Goal: Information Seeking & Learning: Learn about a topic

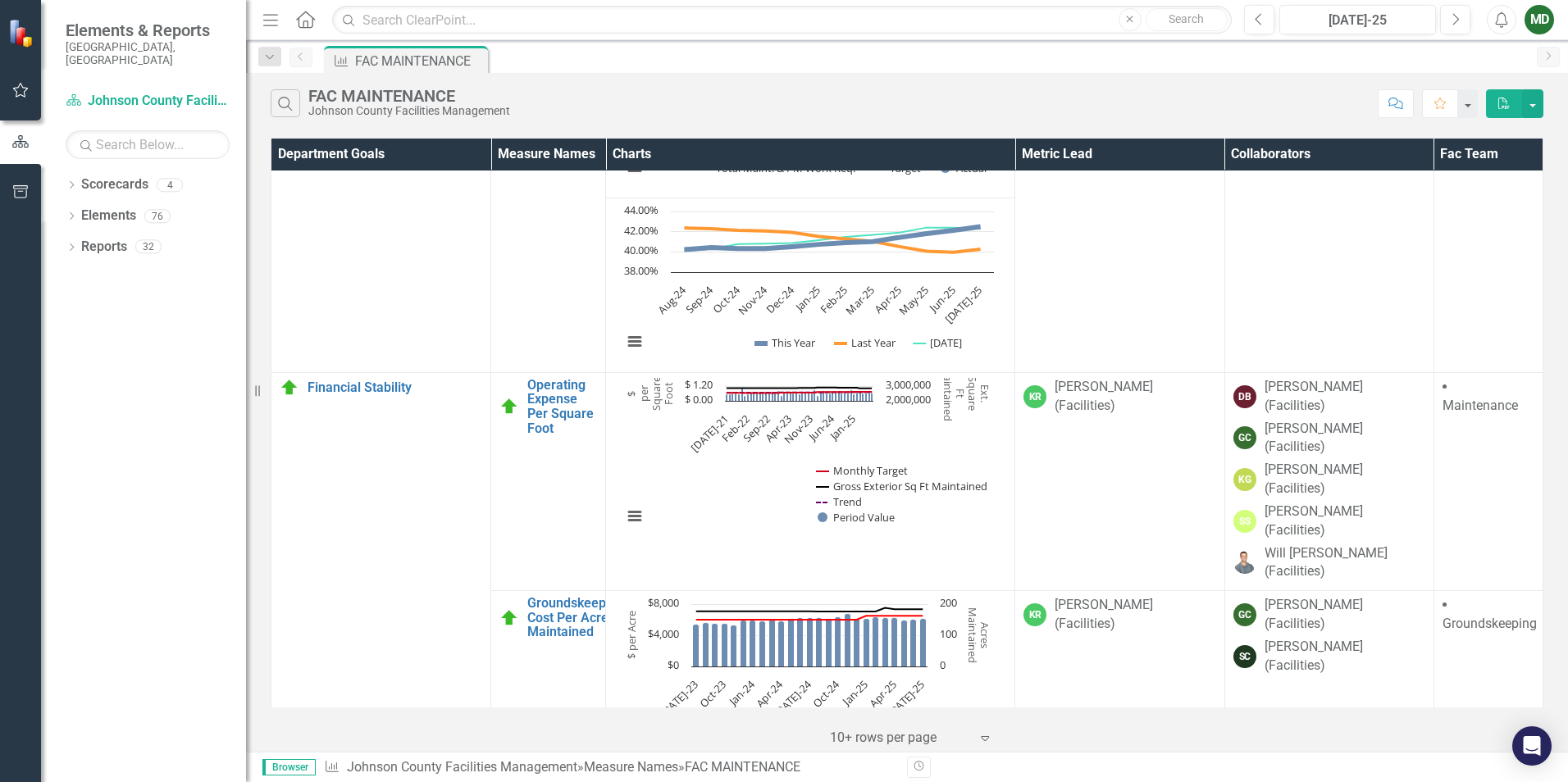
scroll to position [1394, 0]
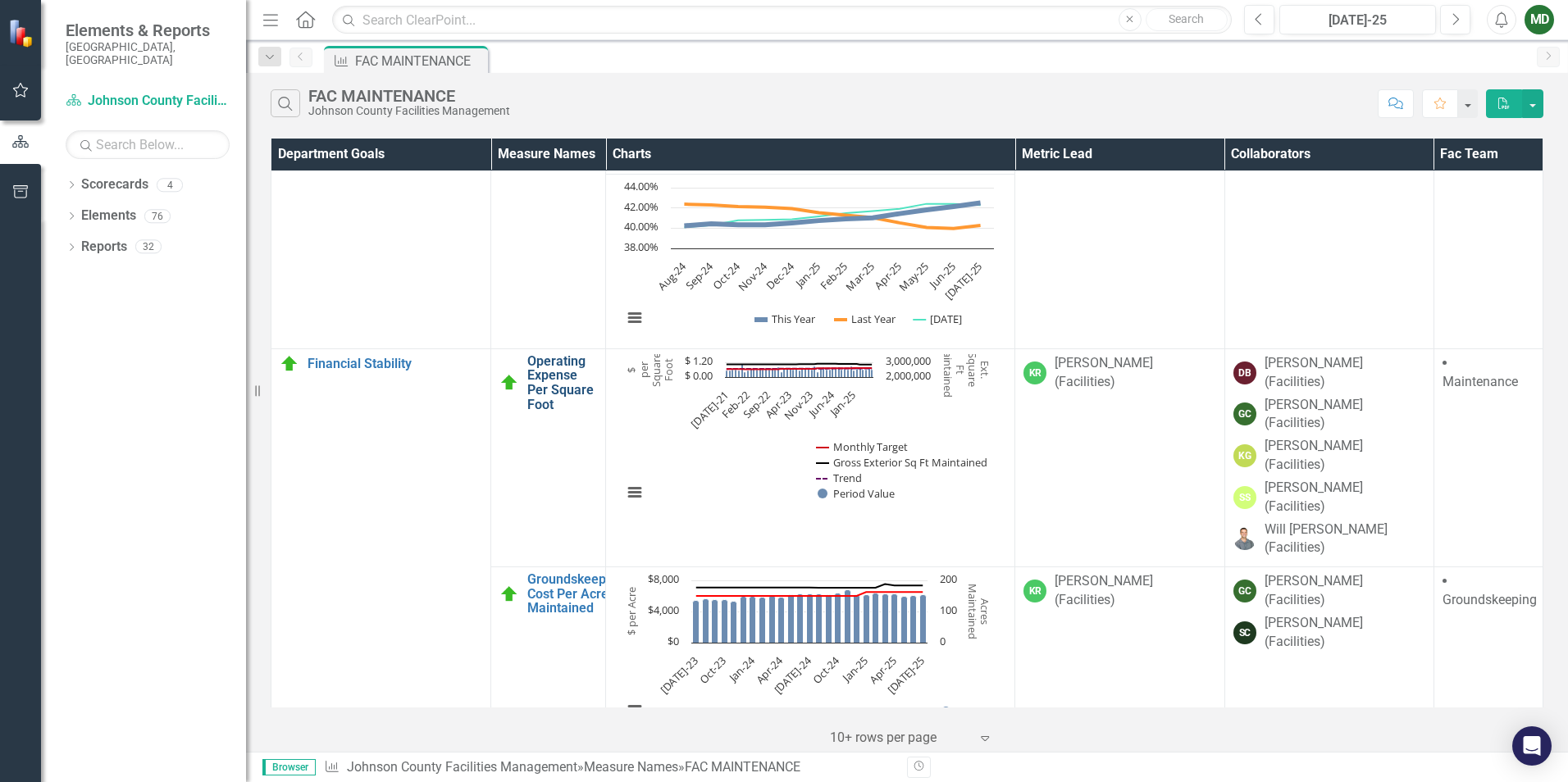
click at [541, 386] on link "Operating Expense Per Square Foot" at bounding box center [562, 383] width 70 height 57
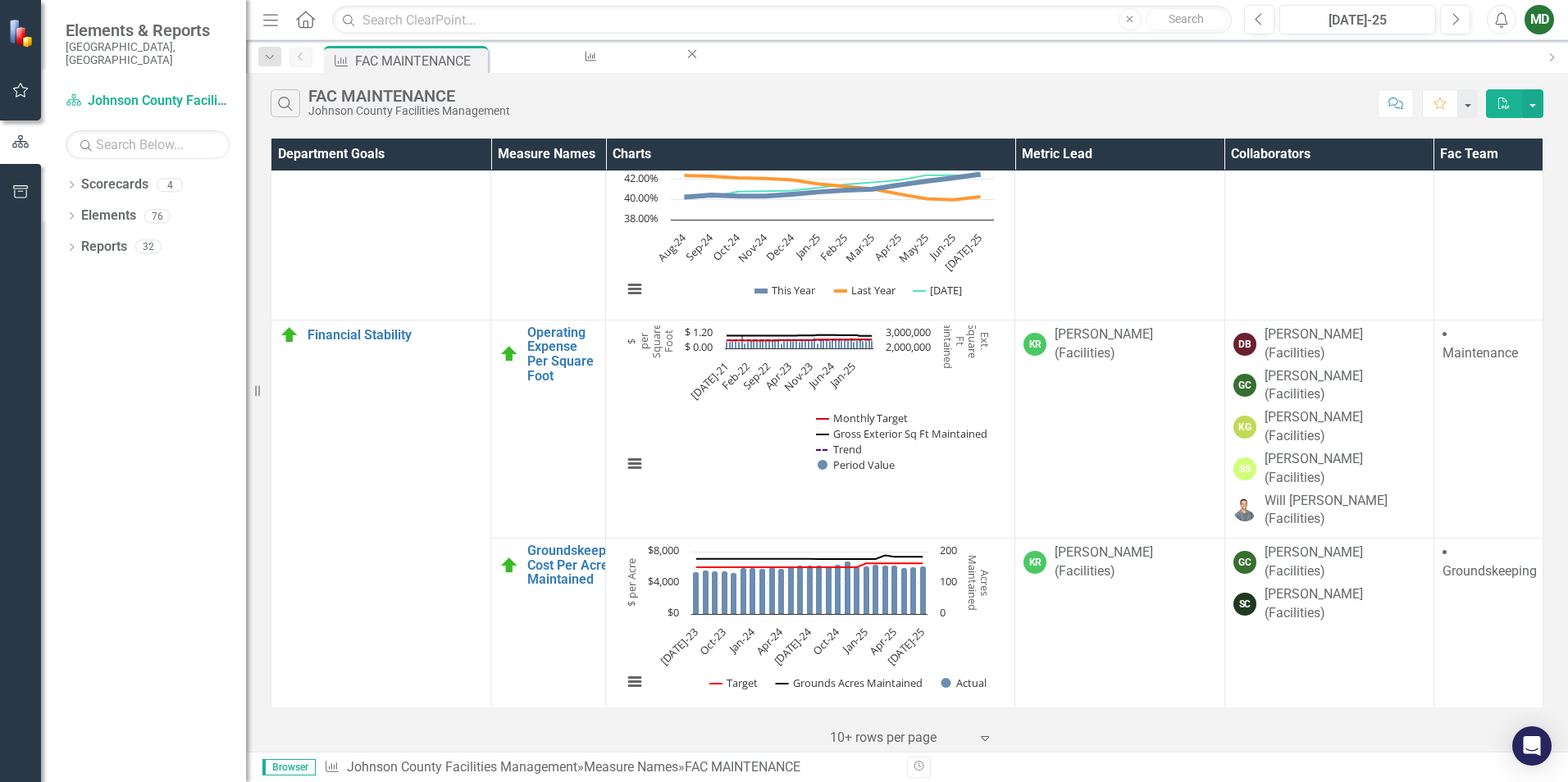
scroll to position [1406, 0]
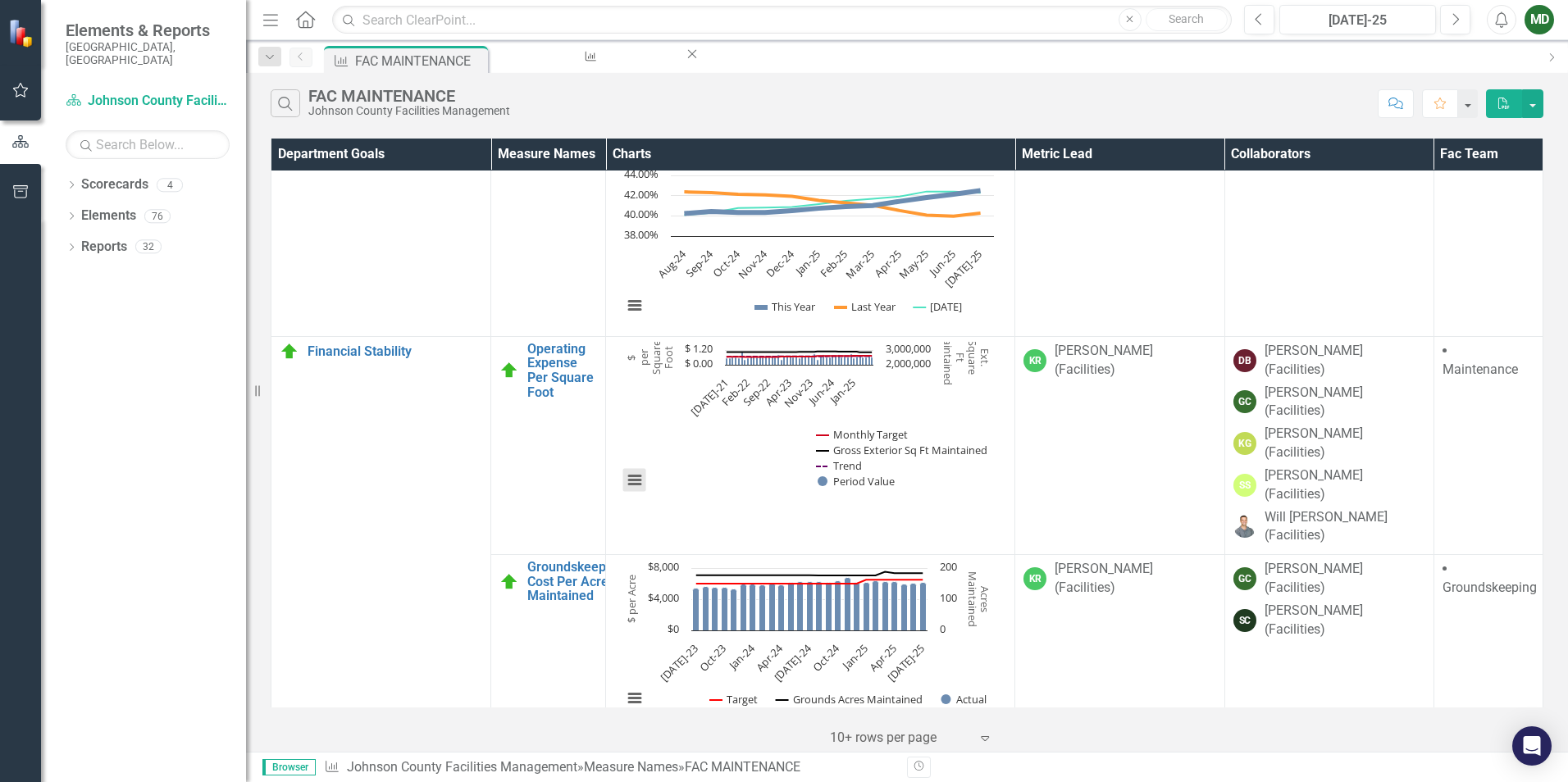
click at [630, 482] on button "View chart menu, Chart" at bounding box center [635, 480] width 23 height 23
click at [548, 370] on link "Operating Expense Per Square Foot" at bounding box center [562, 370] width 70 height 57
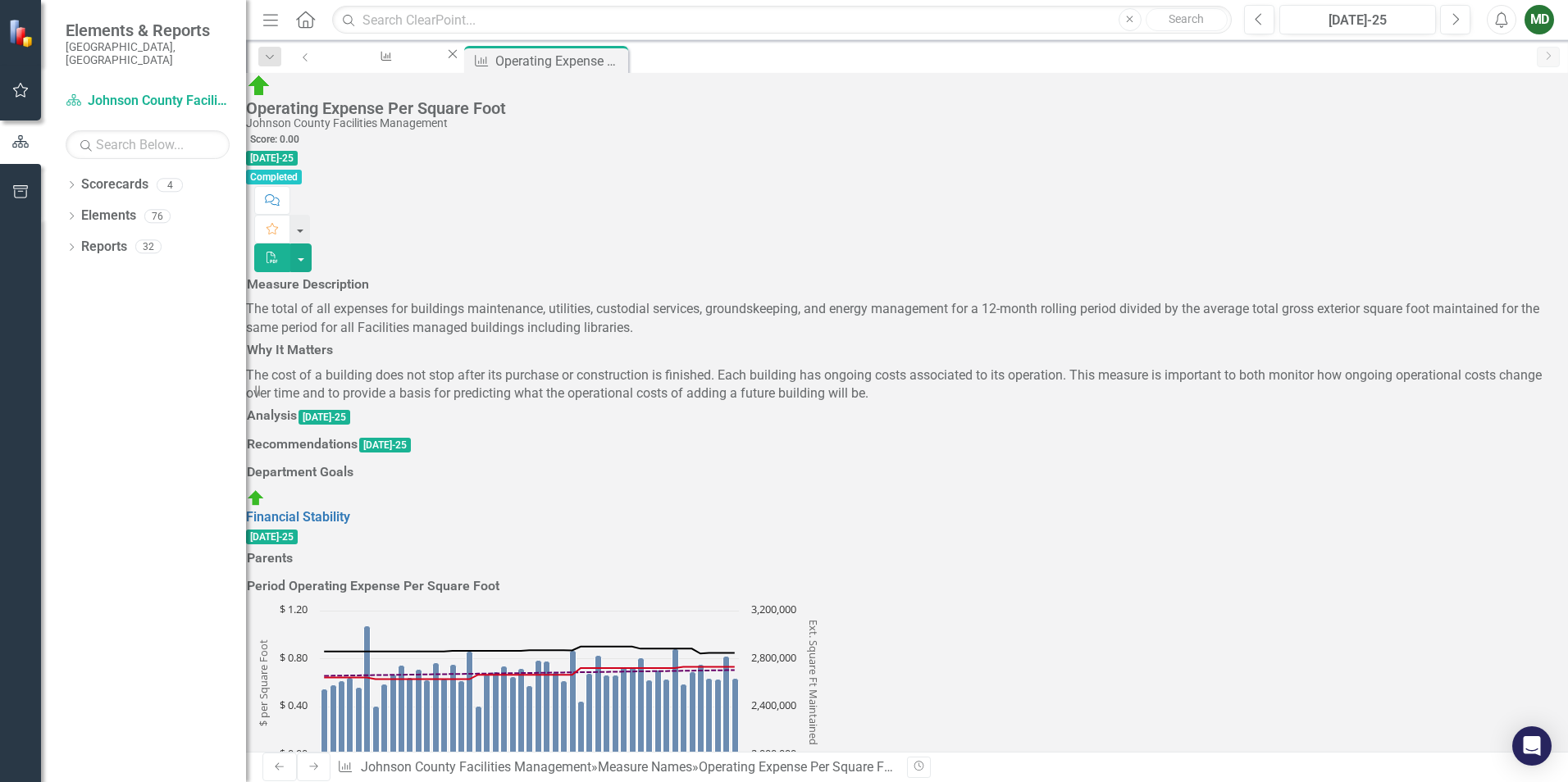
scroll to position [164, 0]
click at [350, 525] on link "Financial Stability" at bounding box center [298, 517] width 104 height 15
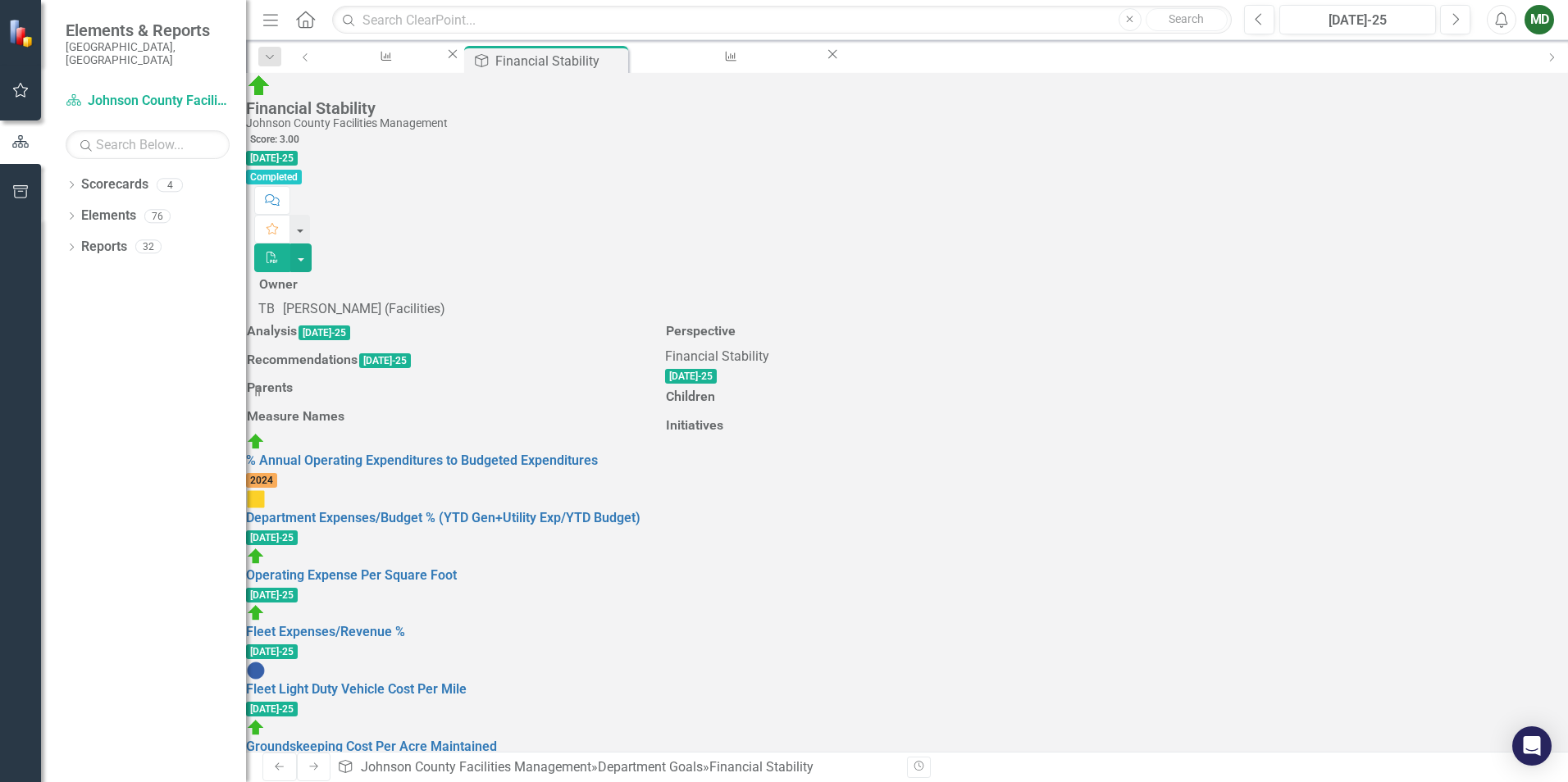
scroll to position [328, 0]
click at [387, 567] on link "Operating Expense Per Square Foot" at bounding box center [351, 575] width 211 height 15
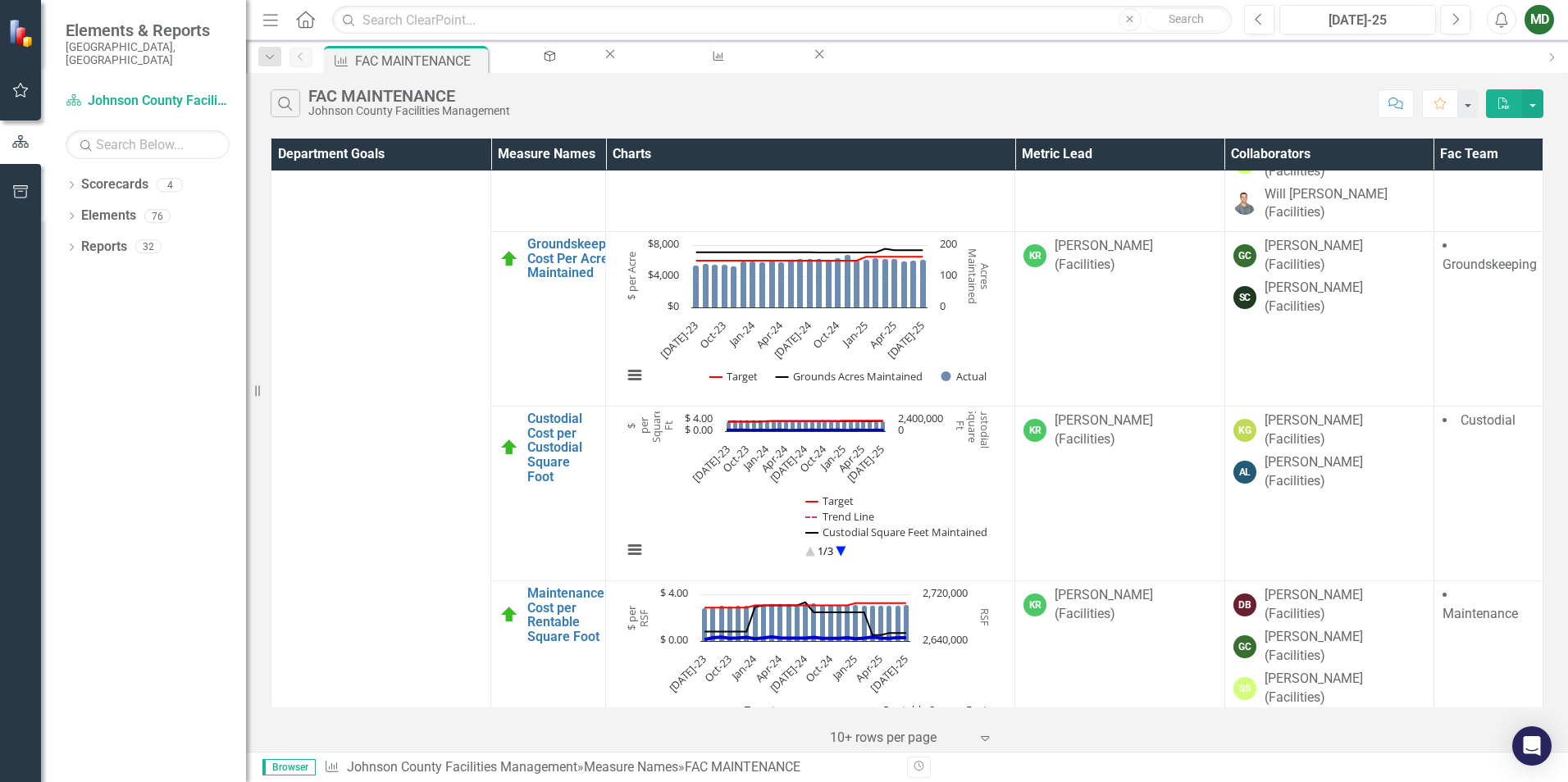
scroll to position [1734, 0]
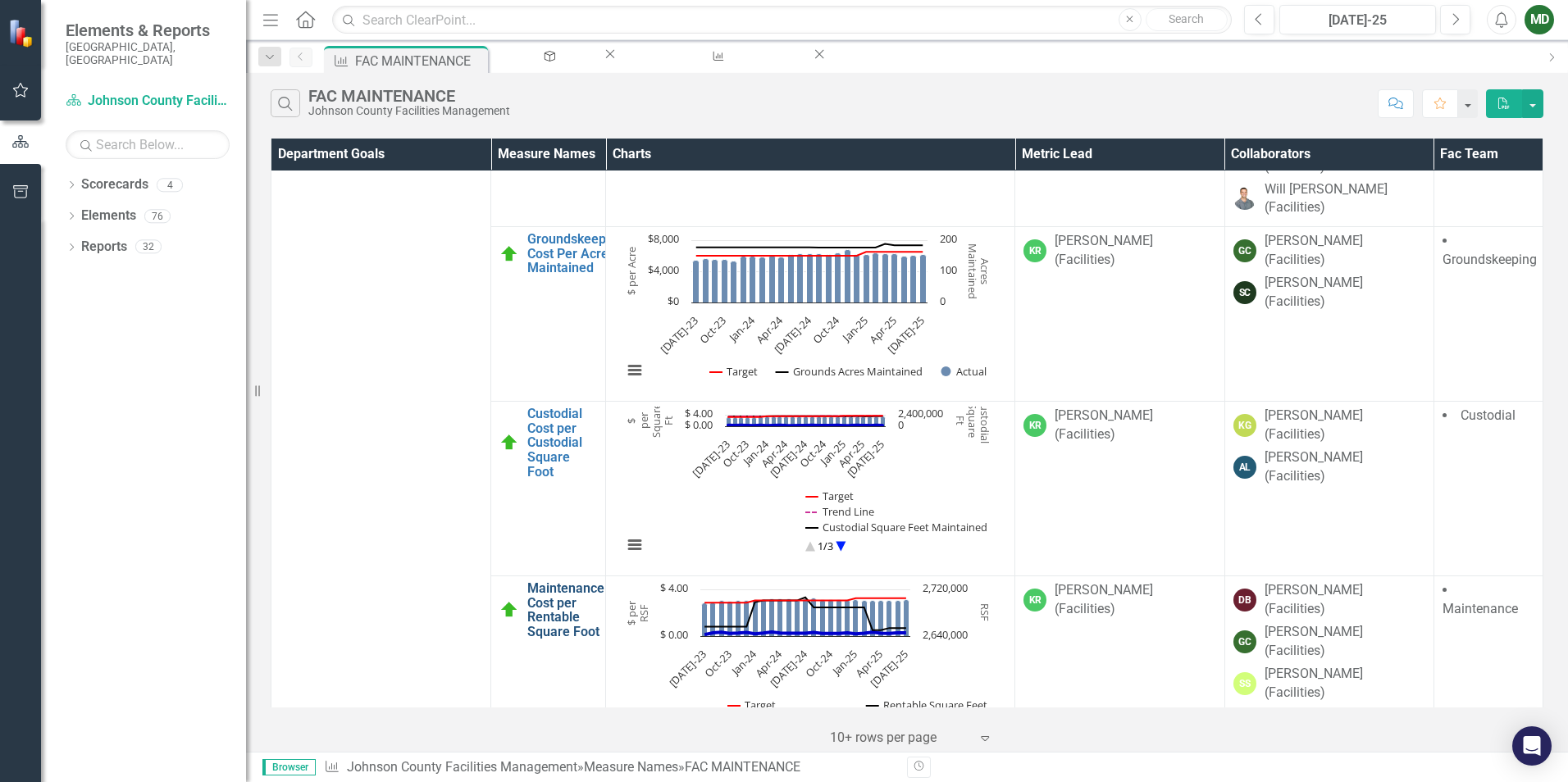
click at [552, 581] on link "Maintenance Cost per Rentable Square Foot" at bounding box center [565, 610] width 77 height 57
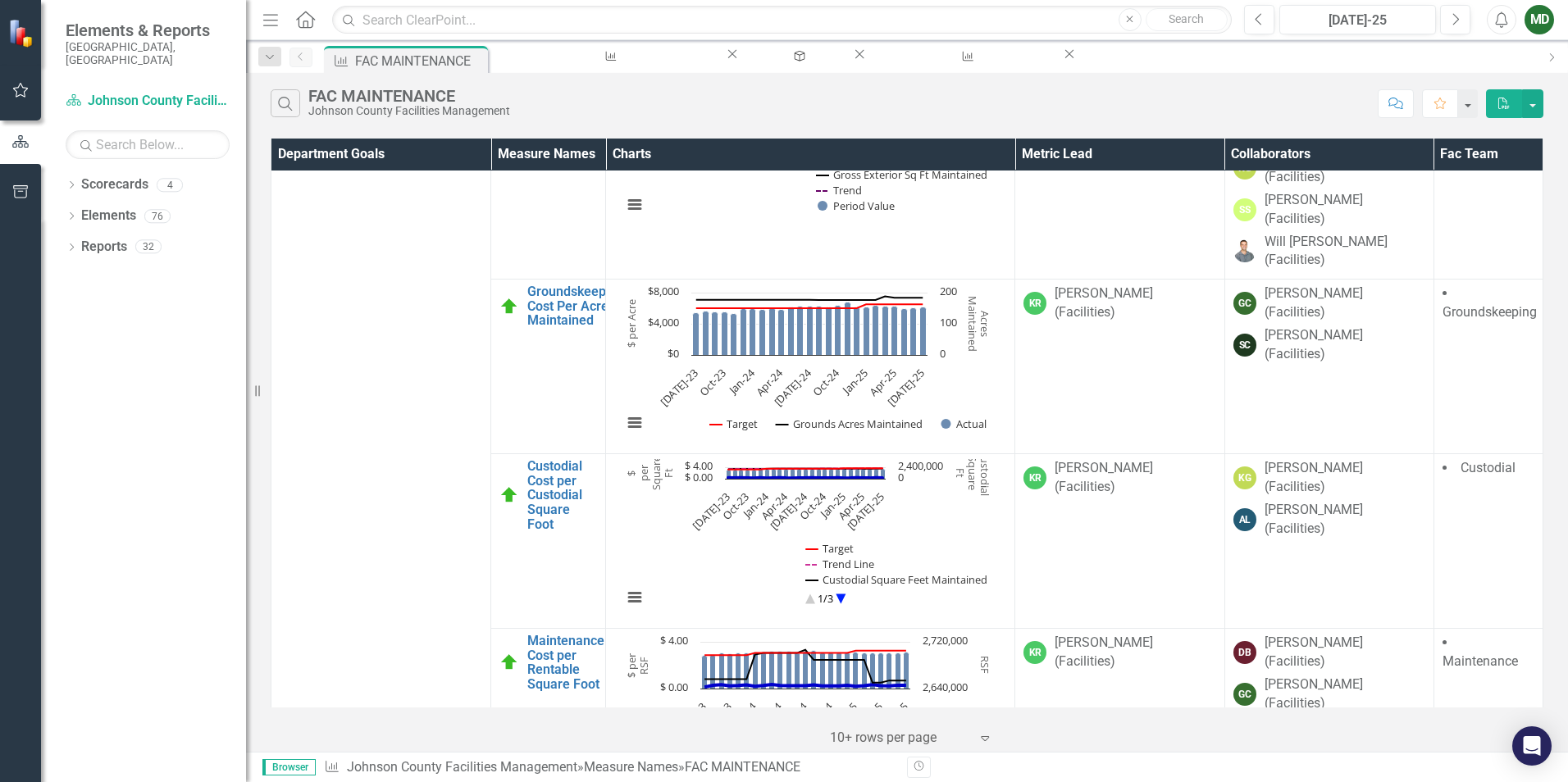
scroll to position [1722, 0]
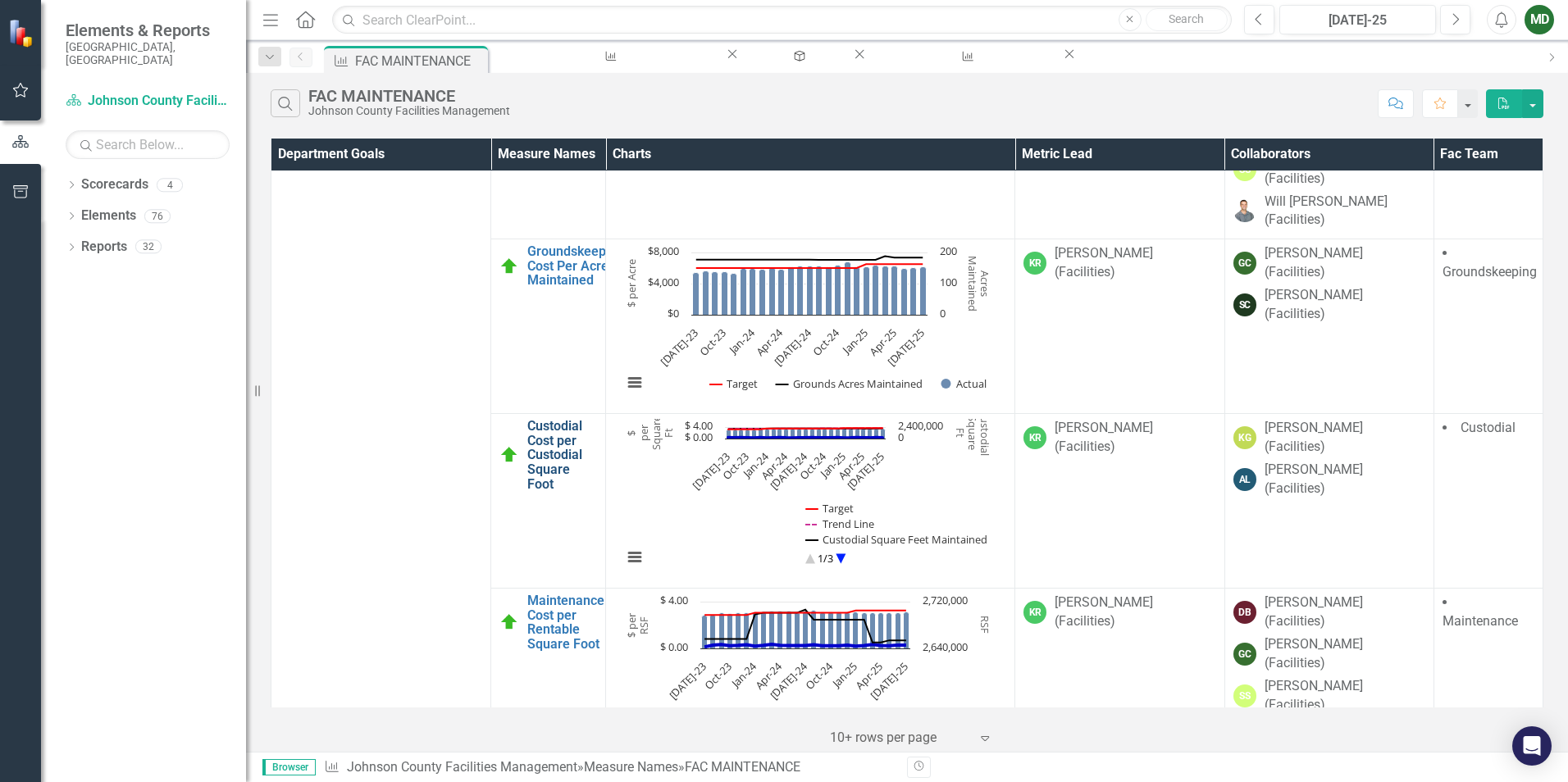
click at [542, 419] on link "Custodial Cost per Custodial Square Foot" at bounding box center [562, 455] width 70 height 73
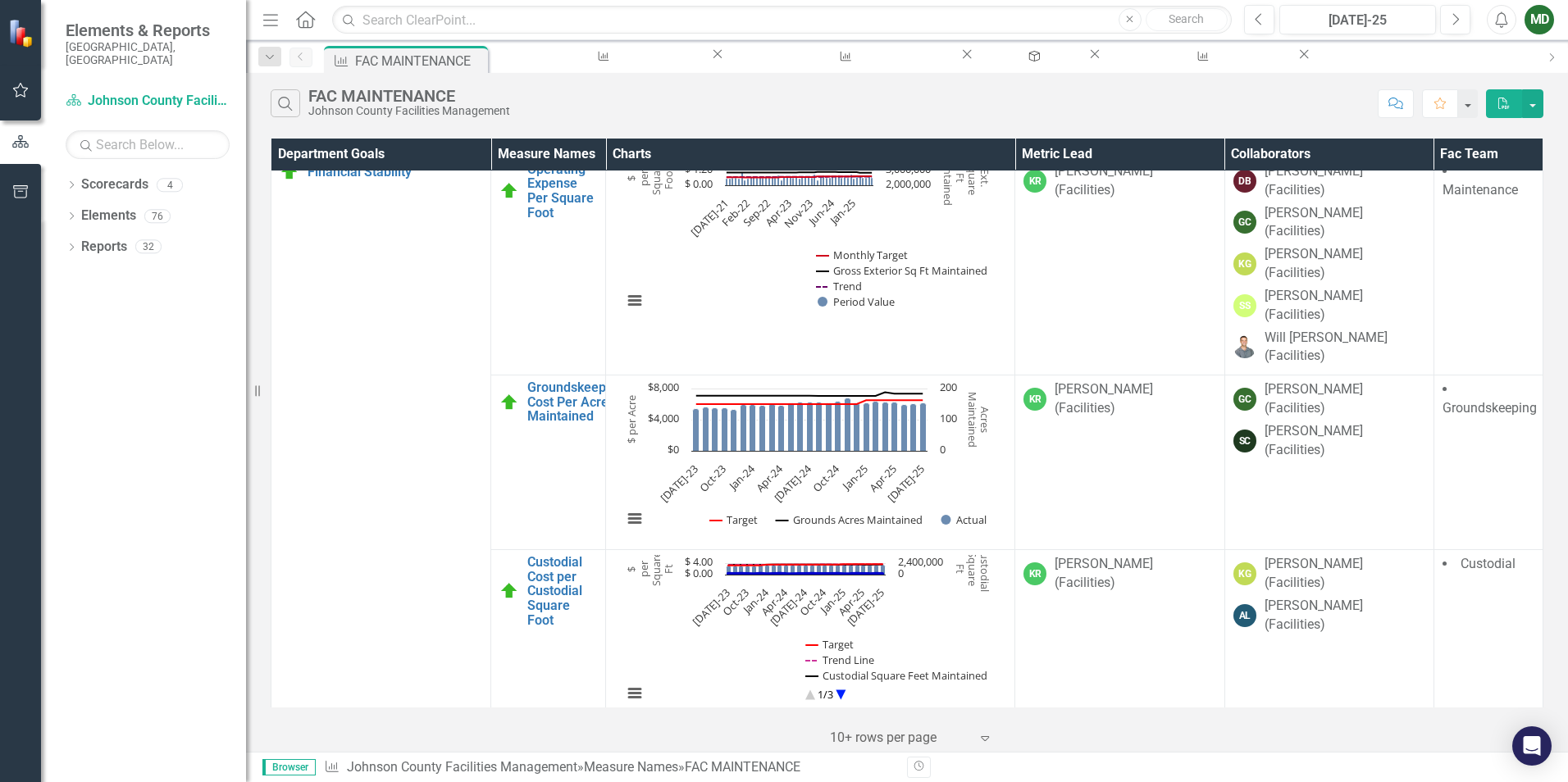
scroll to position [1570, 0]
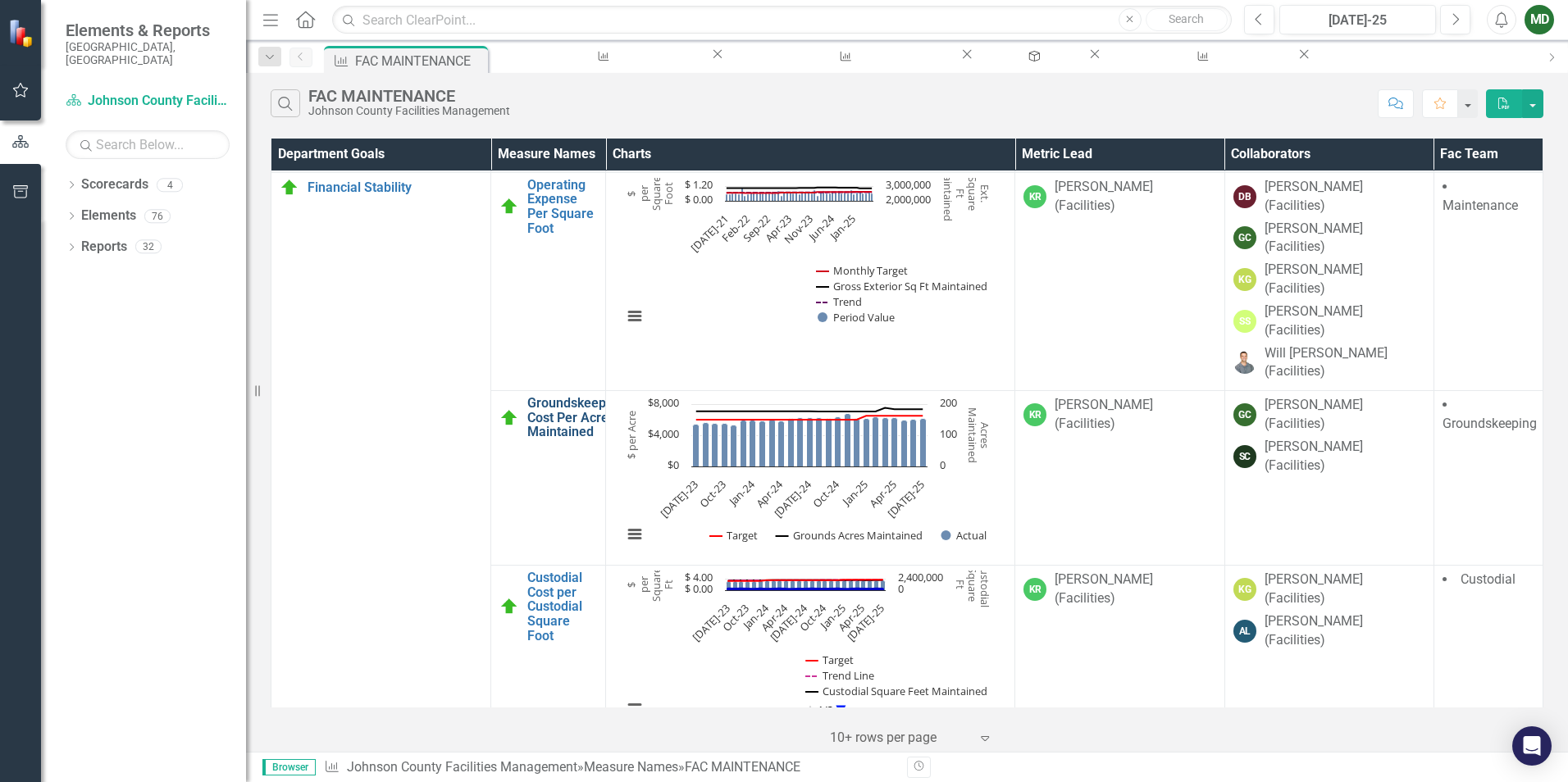
click at [527, 396] on link "Groundskeeping Cost Per Acre Maintained" at bounding box center [575, 418] width 96 height 44
